Goal: Task Accomplishment & Management: Complete application form

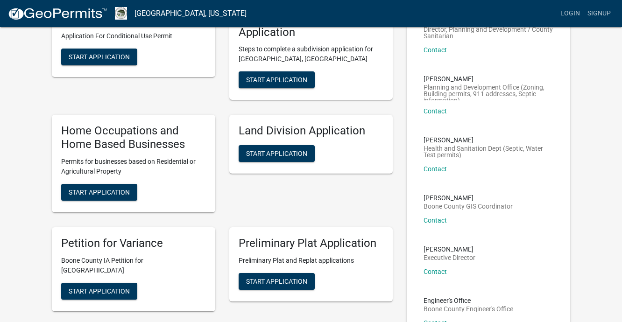
scroll to position [89, 0]
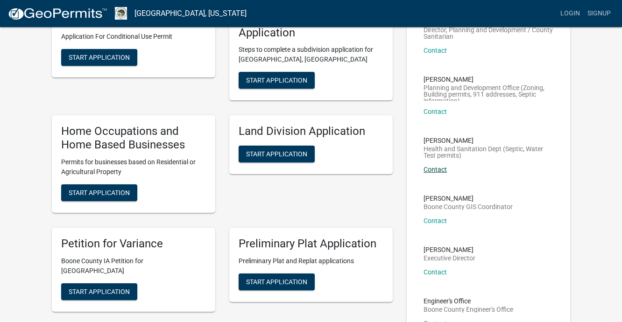
click at [441, 165] on div "[PERSON_NAME] Health and Sanitation Dept (Septic, Water Test permits) Contact" at bounding box center [488, 158] width 130 height 43
click at [434, 170] on link "Contact" at bounding box center [434, 169] width 23 height 7
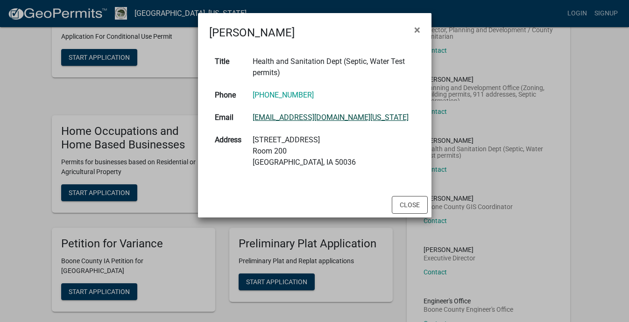
click at [301, 119] on link "[EMAIL_ADDRESS][DOMAIN_NAME][US_STATE]" at bounding box center [331, 117] width 156 height 9
click at [595, 139] on ngb-modal-window "[PERSON_NAME] × Title Health and Sanitation Dept (Septic, Water Test permits) P…" at bounding box center [314, 161] width 629 height 322
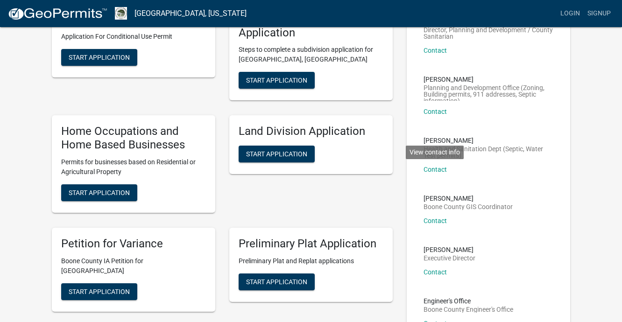
click at [522, 159] on div "[PERSON_NAME] Health and Sanitation Dept (Septic, Water Test permits) Contact V…" at bounding box center [488, 158] width 130 height 43
click at [343, 308] on div "Preliminary Plat Application Preliminary Plat and Replat applications Start App…" at bounding box center [310, 269] width 177 height 99
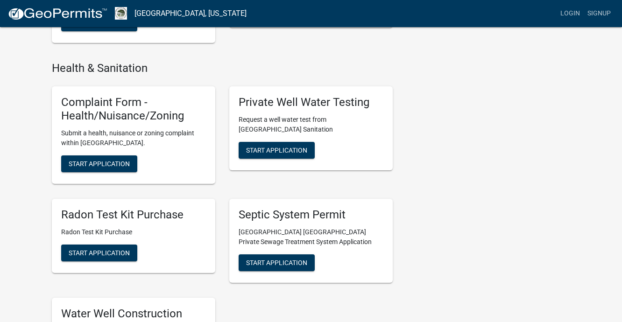
scroll to position [1785, 0]
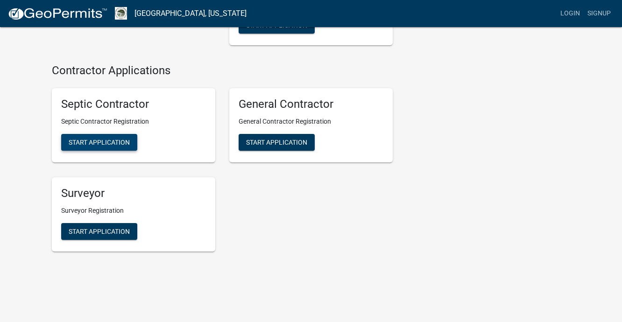
click at [113, 139] on span "Start Application" at bounding box center [99, 142] width 61 height 7
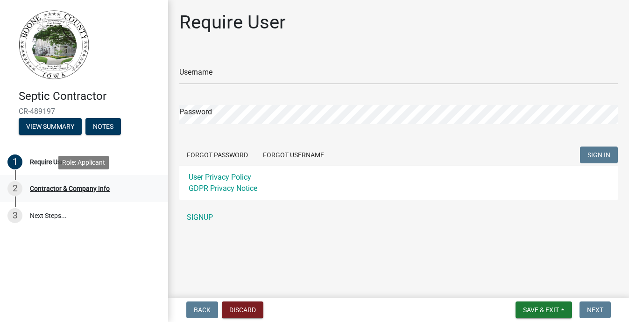
click at [79, 186] on div "Contractor & Company Info" at bounding box center [70, 188] width 80 height 7
click at [70, 190] on div "Contractor & Company Info" at bounding box center [70, 188] width 80 height 7
click at [49, 159] on div "Require User" at bounding box center [48, 162] width 36 height 7
